Goal: Task Accomplishment & Management: Use online tool/utility

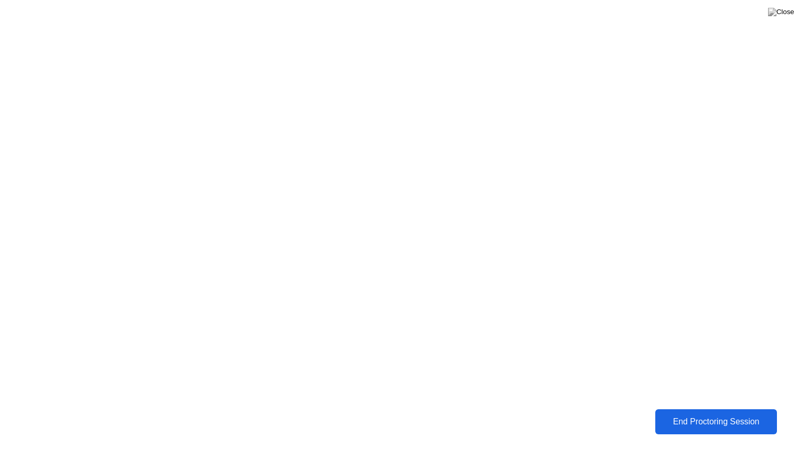
click at [723, 417] on div "End Proctoring Session" at bounding box center [716, 421] width 116 height 9
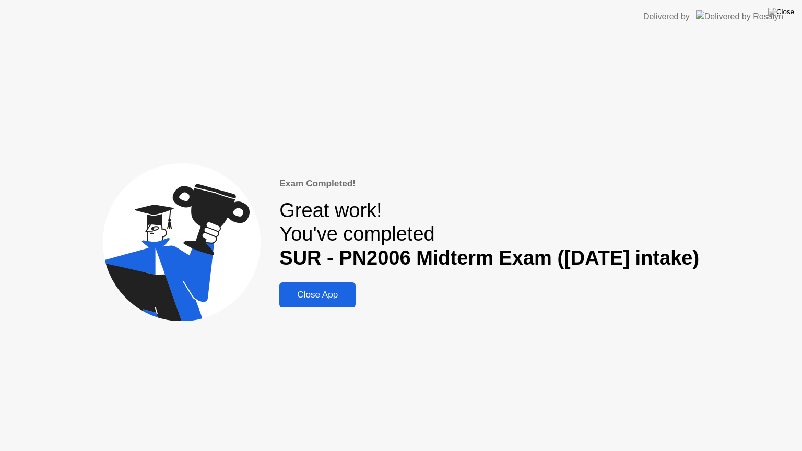
click at [363, 291] on div "Exam Completed! Great work! You've completed SUR - PN2006 Midterm Exam ([DATE] …" at bounding box center [489, 242] width 420 height 131
click at [313, 284] on button "Close App" at bounding box center [317, 294] width 76 height 25
